Goal: Find specific page/section: Find specific page/section

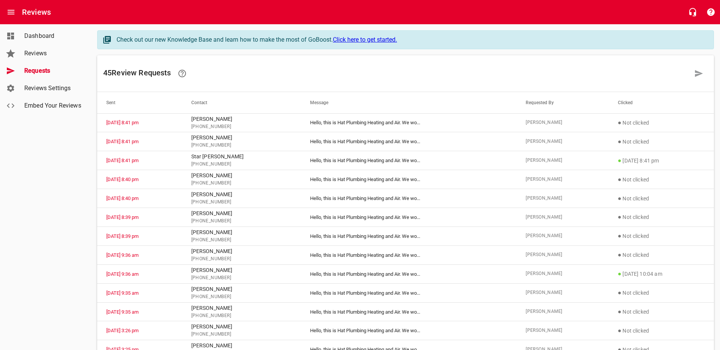
click at [38, 73] on span "Requests" at bounding box center [53, 70] width 58 height 9
click at [47, 38] on span "Dashboard" at bounding box center [53, 35] width 58 height 9
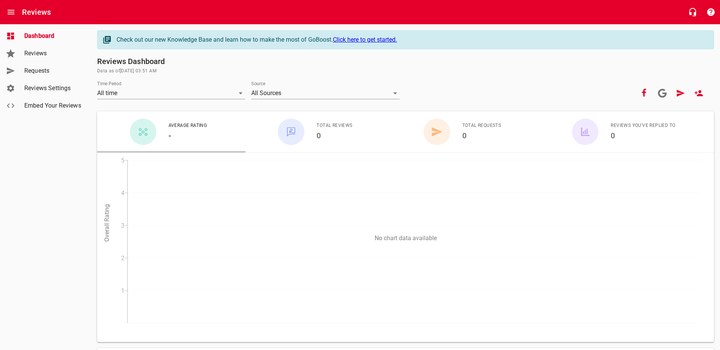
click at [46, 72] on span "Requests" at bounding box center [53, 70] width 58 height 9
